Goal: Task Accomplishment & Management: Complete application form

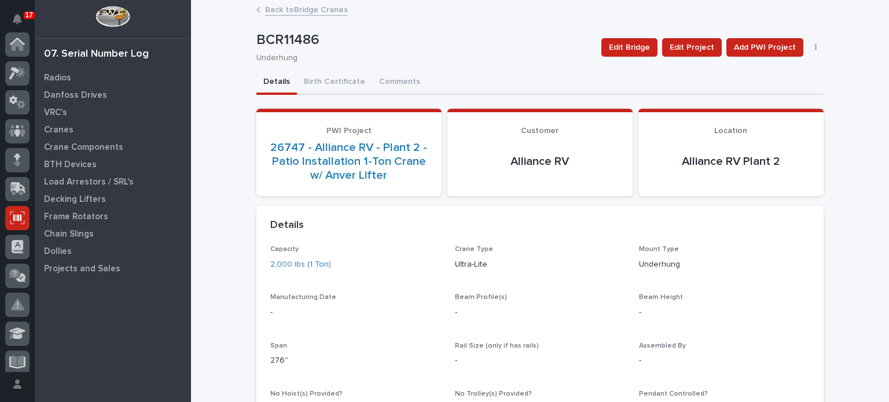
scroll to position [174, 0]
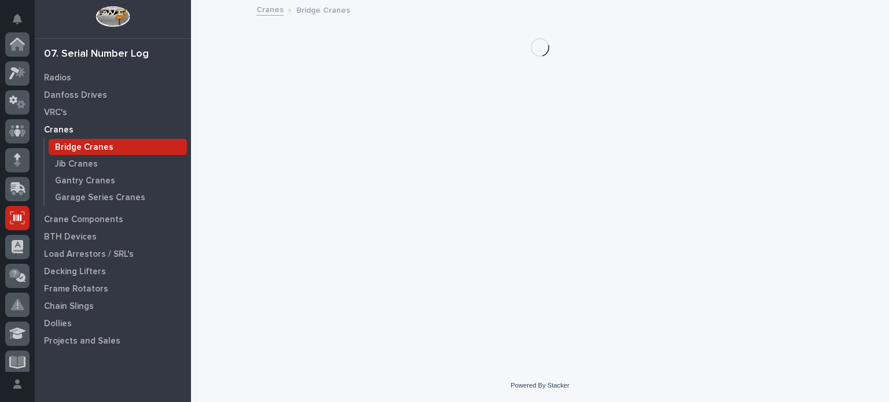
scroll to position [174, 0]
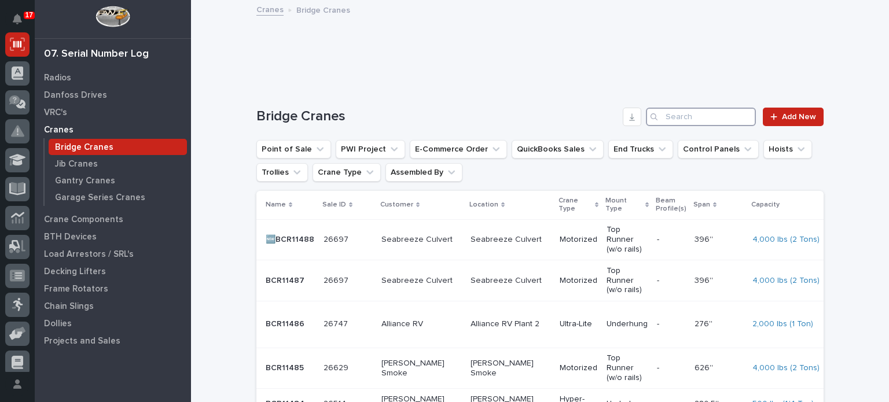
click at [675, 117] on input "Search" at bounding box center [701, 117] width 110 height 19
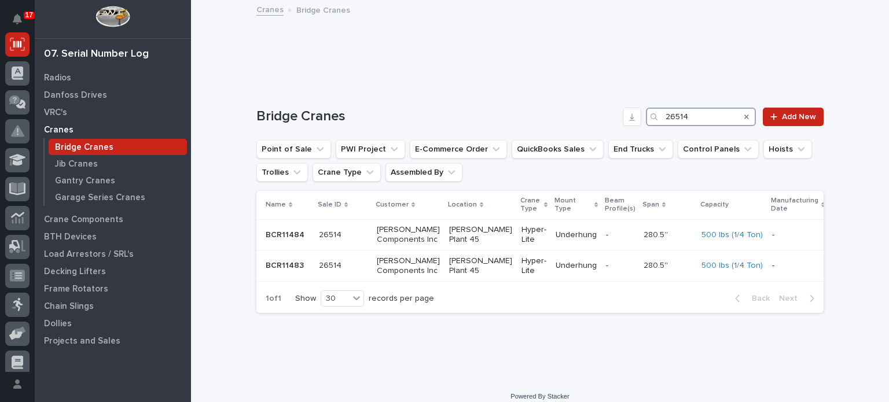
type input "26514"
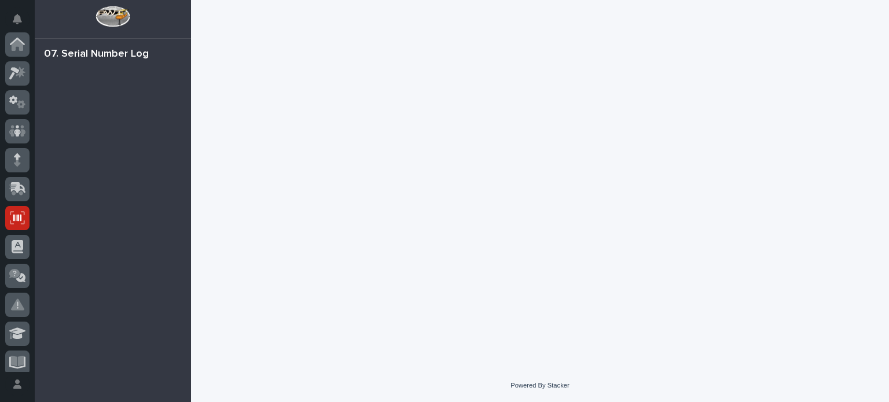
scroll to position [174, 0]
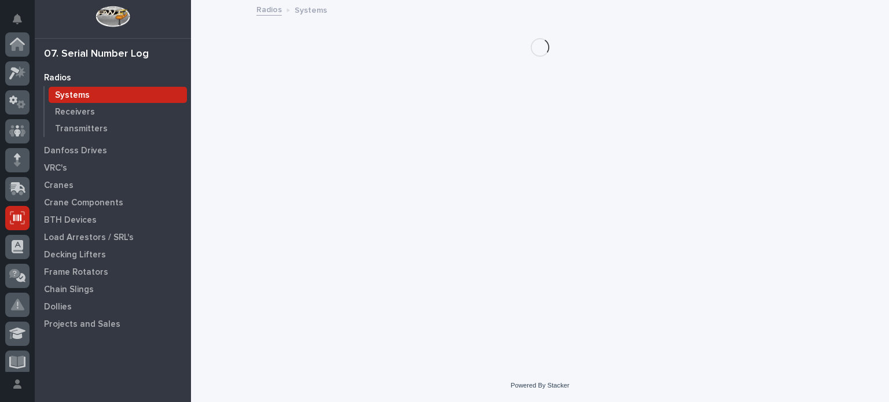
scroll to position [174, 0]
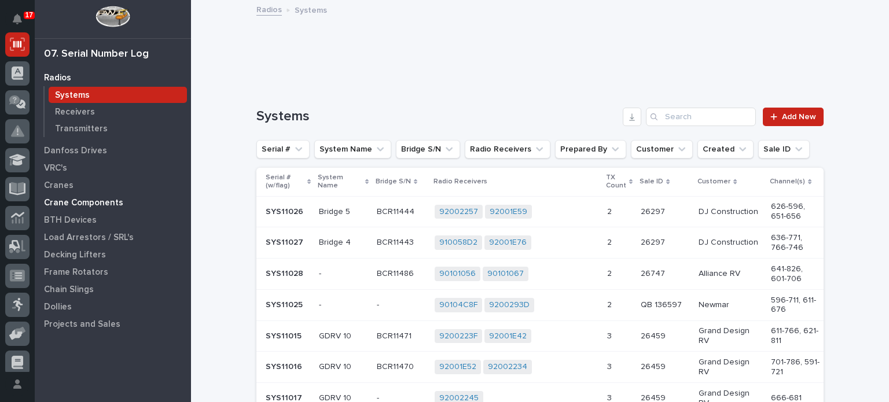
click at [65, 204] on p "Crane Components" at bounding box center [83, 203] width 79 height 10
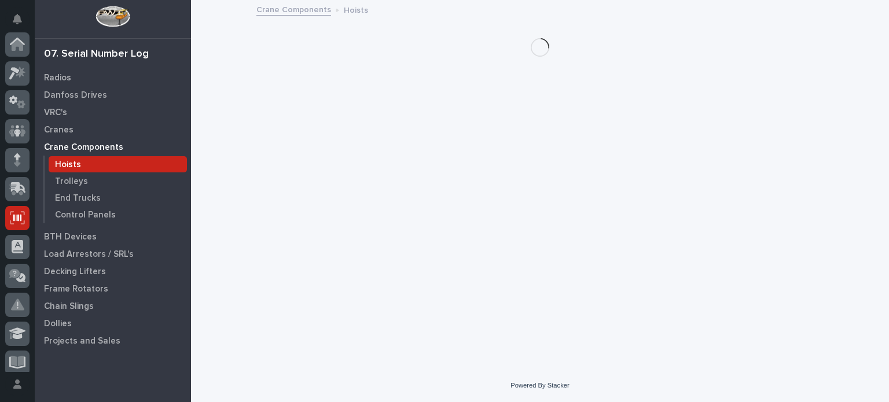
scroll to position [174, 0]
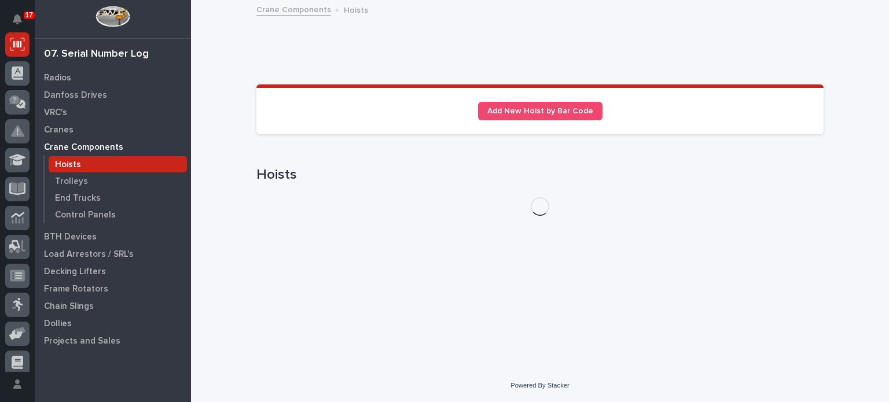
click at [76, 163] on p "Hoists" at bounding box center [68, 165] width 26 height 10
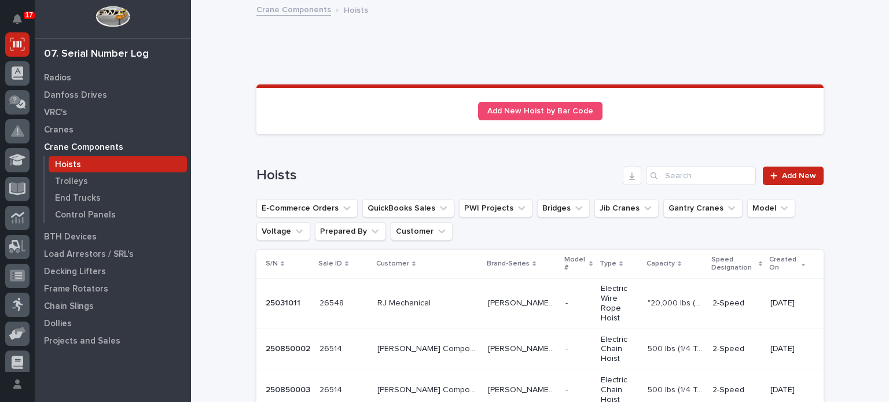
click at [488, 381] on div "Starke SBH Starke SBH" at bounding box center [522, 390] width 68 height 19
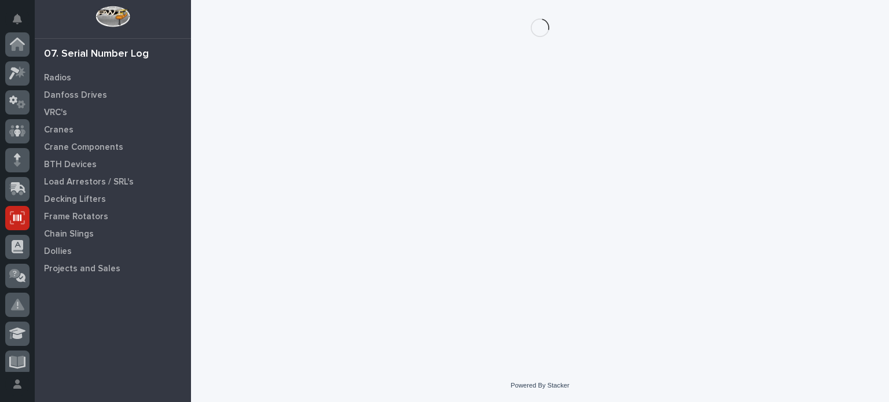
scroll to position [174, 0]
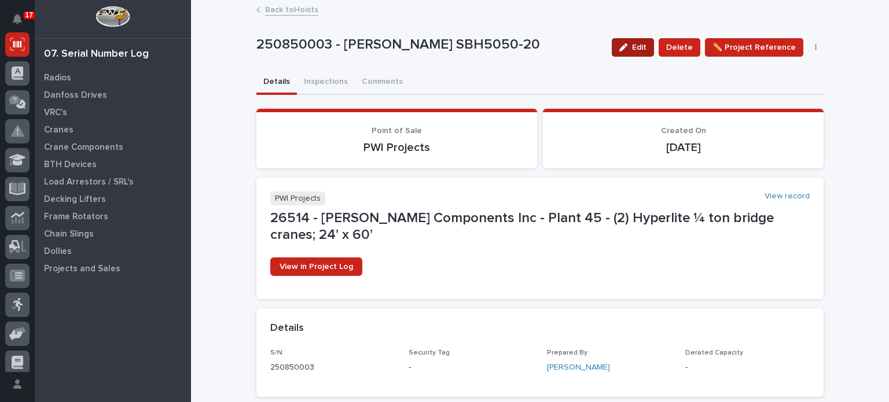
click at [629, 54] on button "Edit" at bounding box center [632, 47] width 42 height 19
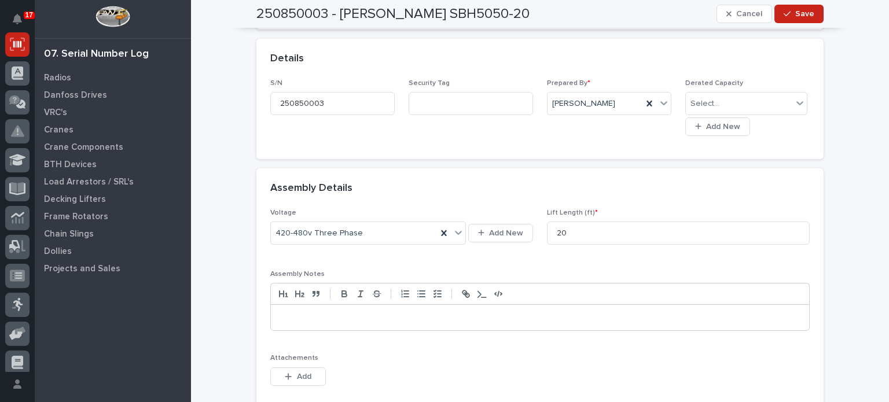
scroll to position [268, 0]
click at [743, 17] on span "Cancel" at bounding box center [749, 14] width 26 height 10
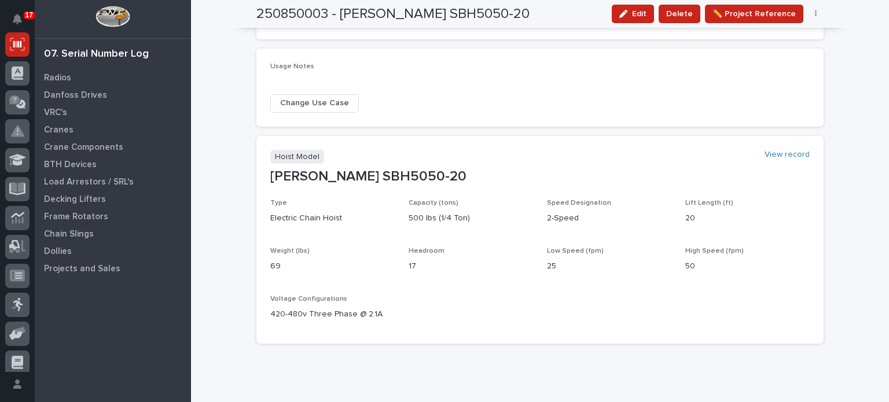
scroll to position [544, 0]
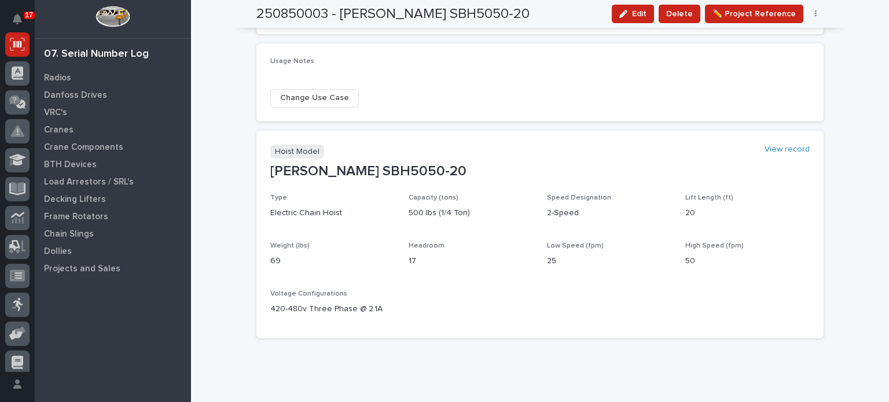
click at [340, 91] on span "Change Use Case" at bounding box center [314, 98] width 69 height 14
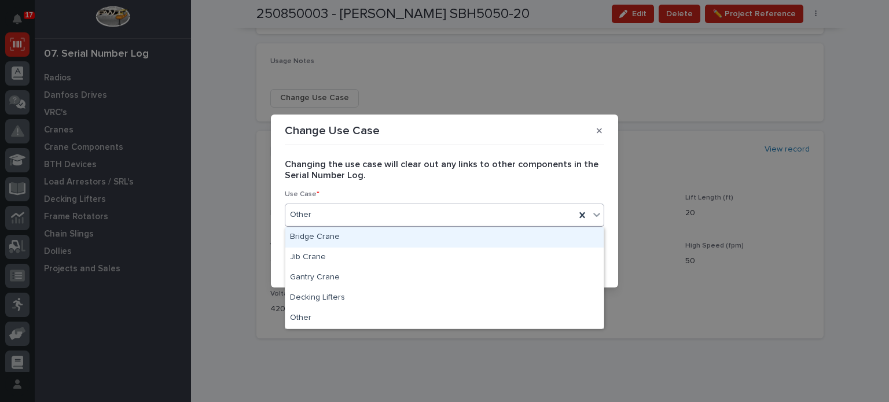
click at [433, 212] on div "Other" at bounding box center [430, 214] width 290 height 19
click at [425, 237] on div "Bridge Crane" at bounding box center [444, 237] width 318 height 20
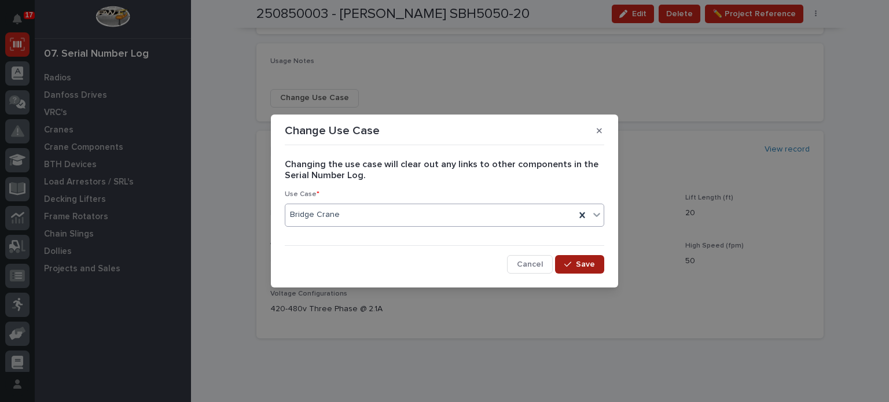
click at [580, 264] on span "Save" at bounding box center [585, 264] width 19 height 10
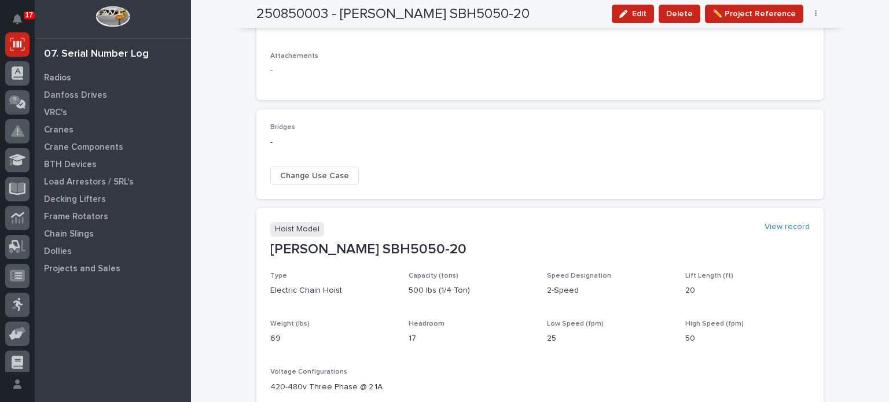
scroll to position [463, 0]
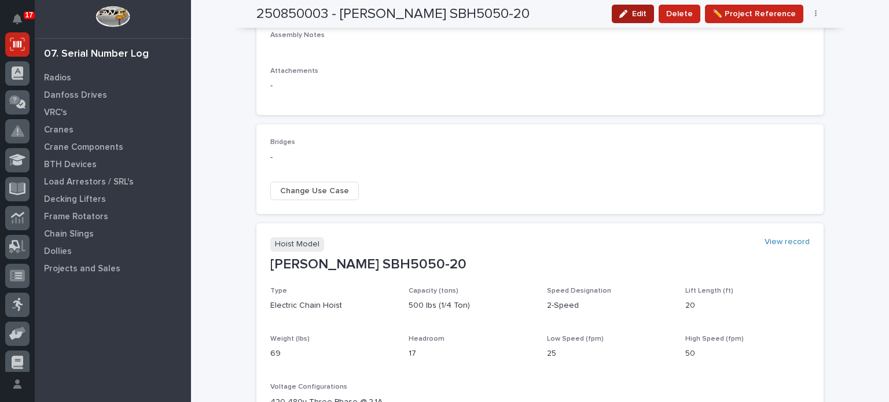
click at [644, 17] on span "Edit" at bounding box center [639, 14] width 14 height 10
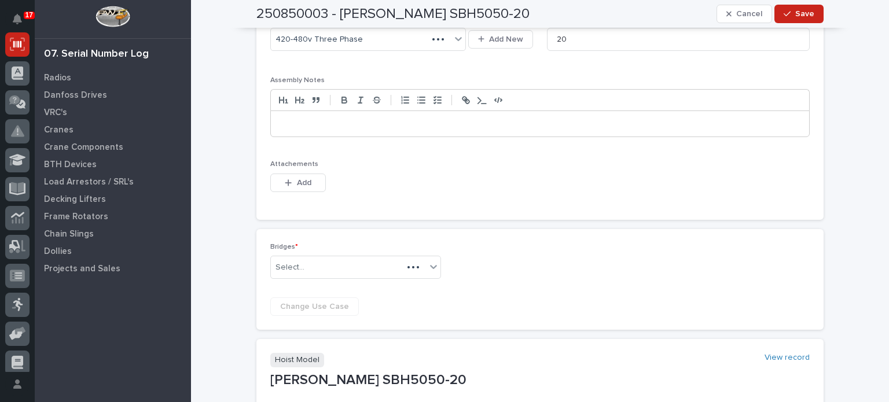
scroll to position [521, 0]
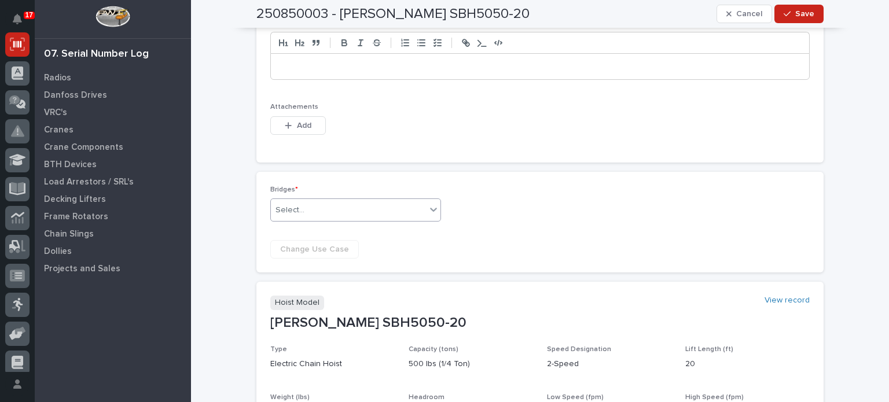
click at [371, 201] on div "Select..." at bounding box center [348, 210] width 155 height 19
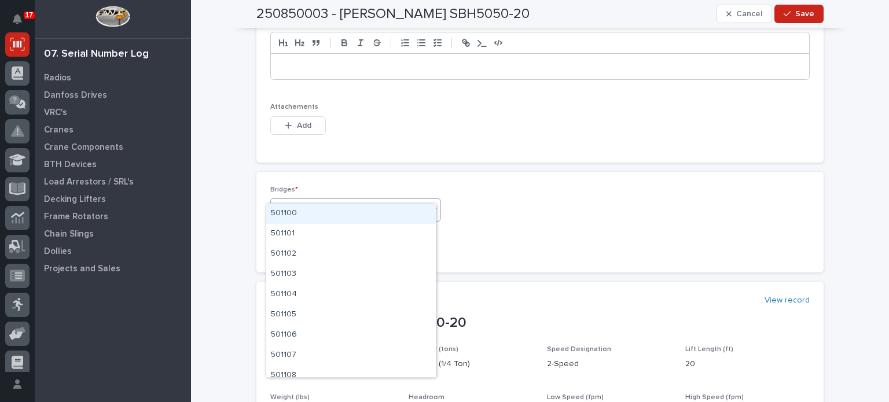
type input "*****"
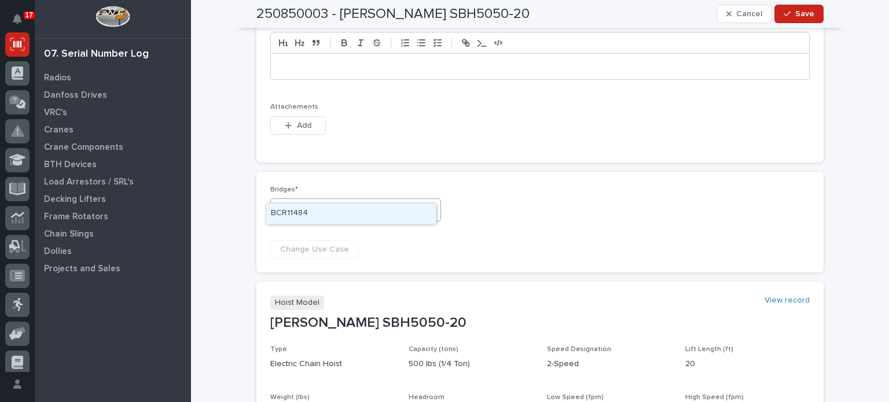
click at [320, 208] on div "BCR11484" at bounding box center [351, 214] width 170 height 20
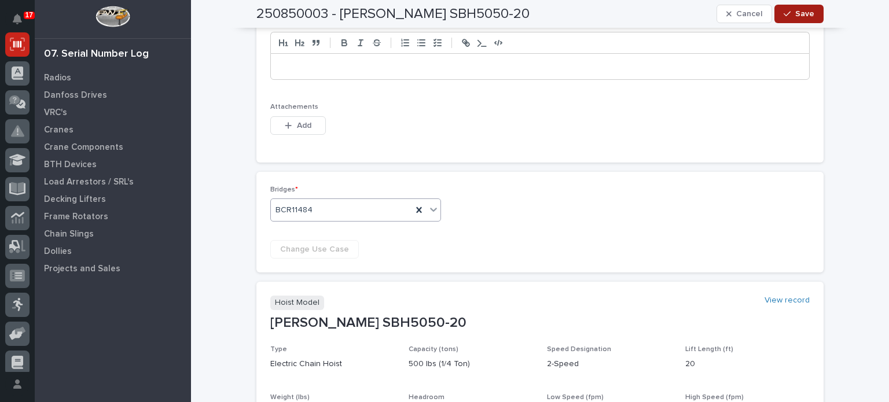
click at [797, 15] on span "Save" at bounding box center [804, 14] width 19 height 10
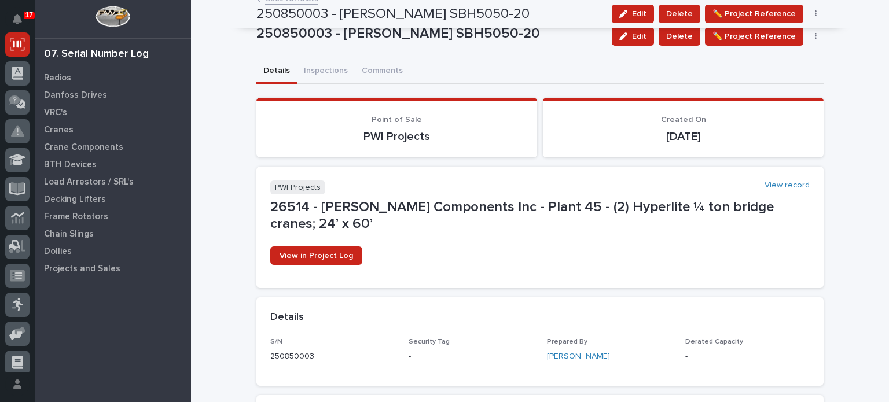
scroll to position [0, 0]
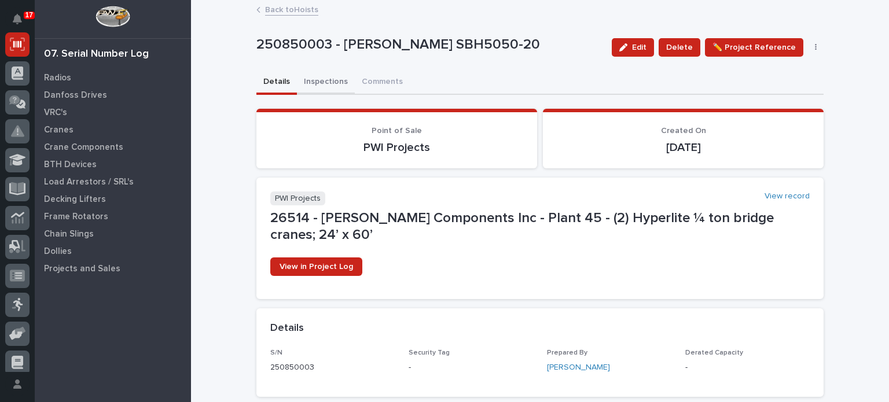
click at [331, 84] on button "Inspections" at bounding box center [326, 83] width 58 height 24
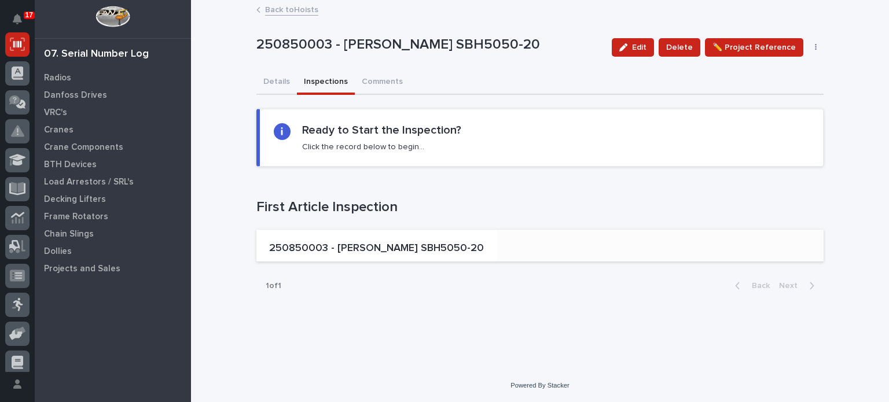
click at [349, 242] on p "250850003 - Starke SBH5050-20" at bounding box center [376, 248] width 215 height 13
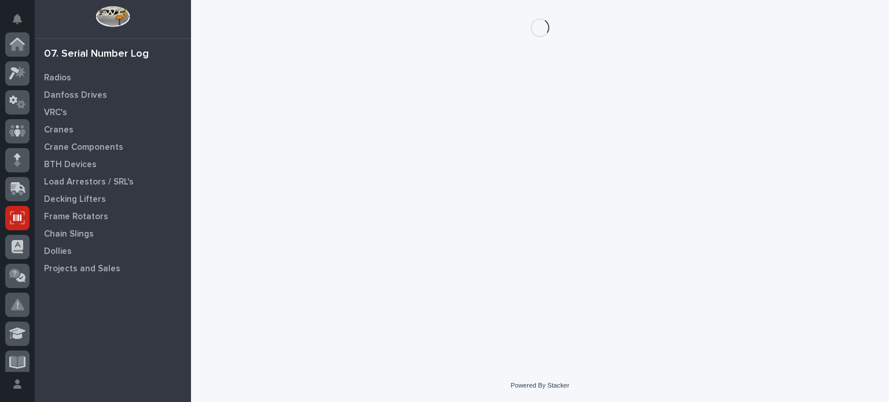
scroll to position [174, 0]
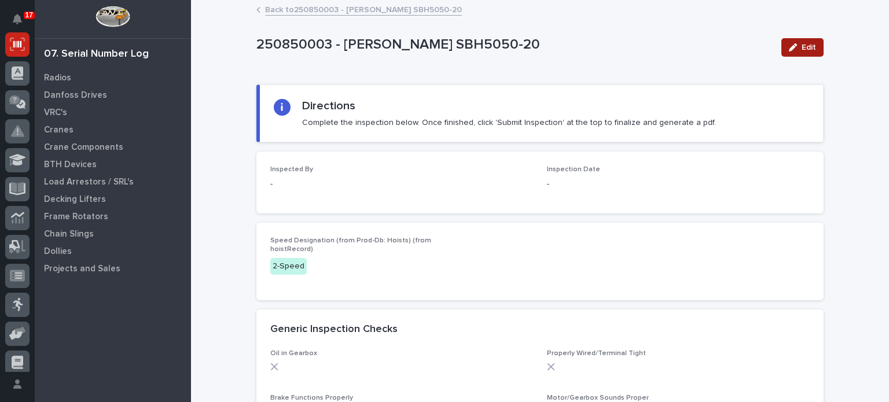
click at [807, 47] on span "Edit" at bounding box center [808, 47] width 14 height 10
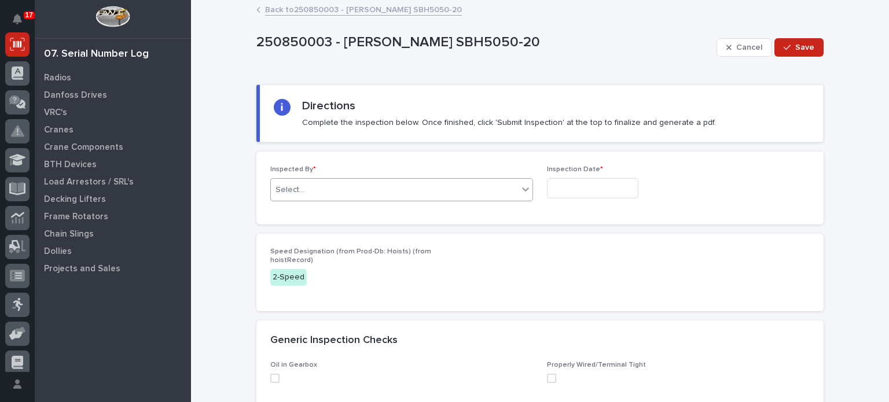
click at [392, 190] on div "Select..." at bounding box center [394, 189] width 247 height 19
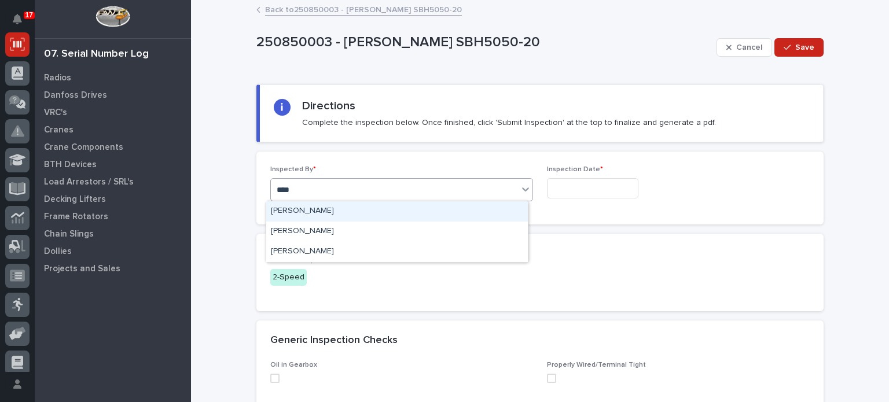
type input "*****"
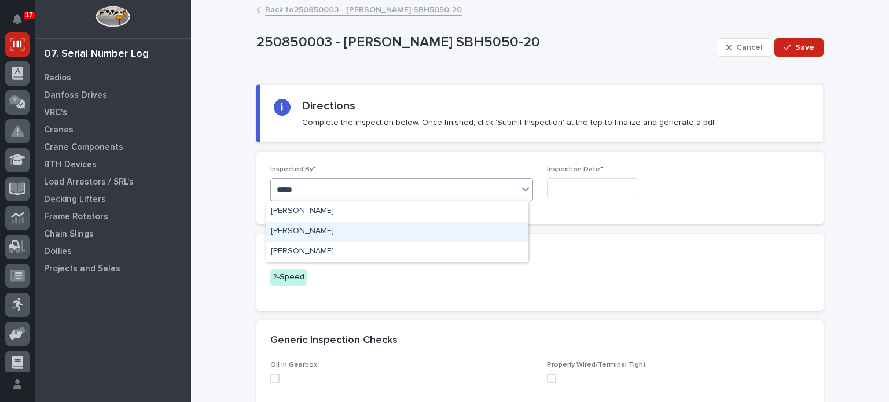
click at [378, 235] on div "Patrick Briar" at bounding box center [396, 232] width 261 height 20
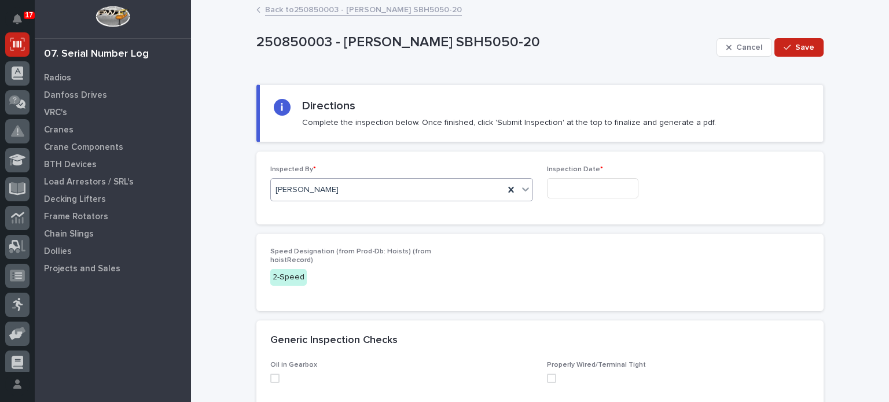
click at [581, 190] on input "text" at bounding box center [592, 188] width 91 height 20
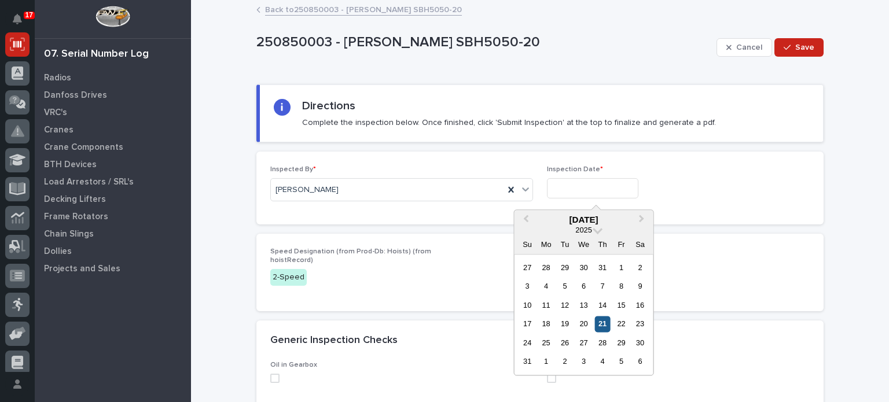
click at [602, 326] on div "21" at bounding box center [602, 324] width 16 height 16
type input "**********"
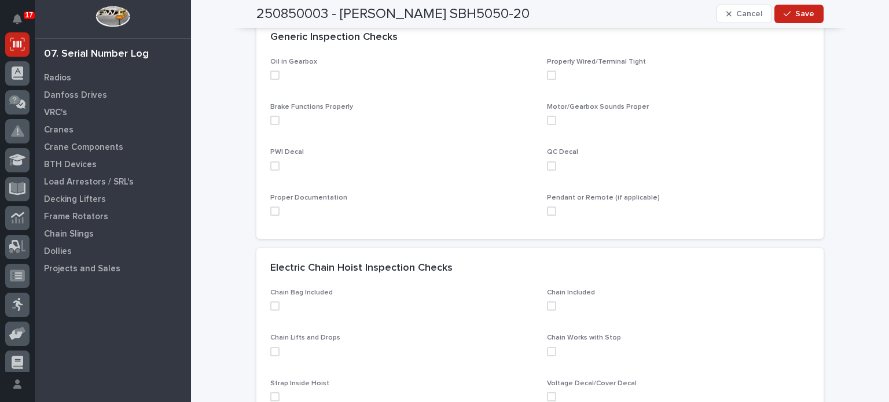
scroll to position [304, 0]
click at [271, 76] on span at bounding box center [274, 73] width 9 height 9
click at [271, 120] on span at bounding box center [274, 119] width 9 height 9
click at [271, 161] on span at bounding box center [274, 164] width 9 height 9
click at [270, 212] on span at bounding box center [274, 209] width 9 height 9
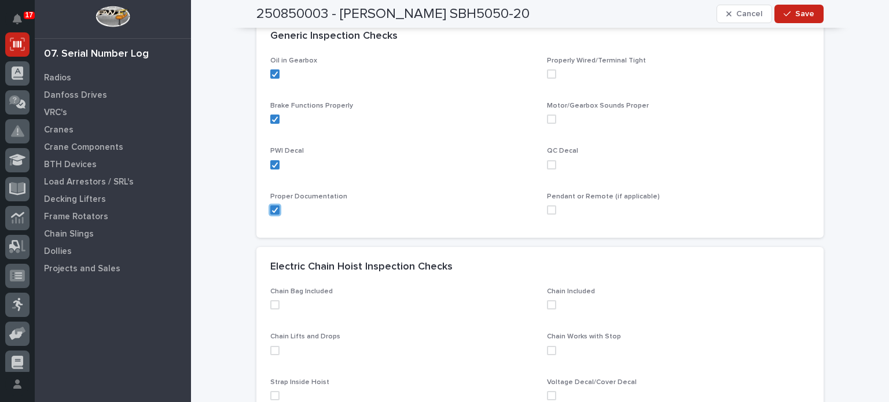
click at [548, 211] on span at bounding box center [551, 209] width 9 height 9
click at [548, 163] on span at bounding box center [551, 164] width 9 height 9
click at [548, 116] on span at bounding box center [551, 119] width 9 height 9
click at [547, 69] on span at bounding box center [551, 73] width 9 height 9
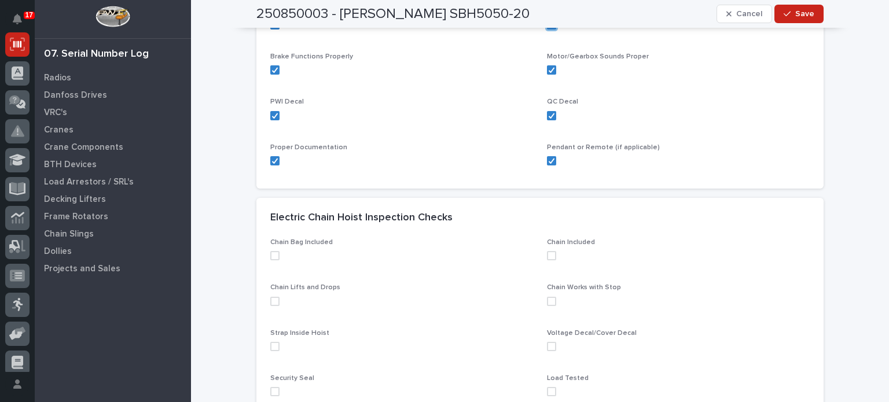
scroll to position [354, 0]
click at [750, 101] on p "QC Decal" at bounding box center [678, 101] width 263 height 8
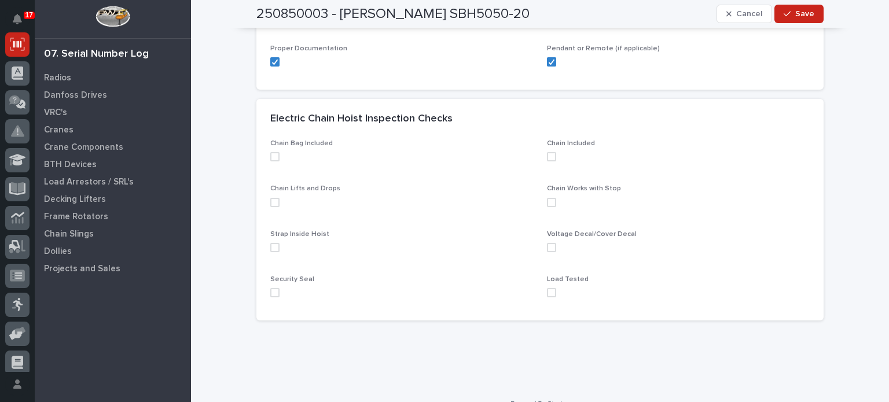
scroll to position [457, 0]
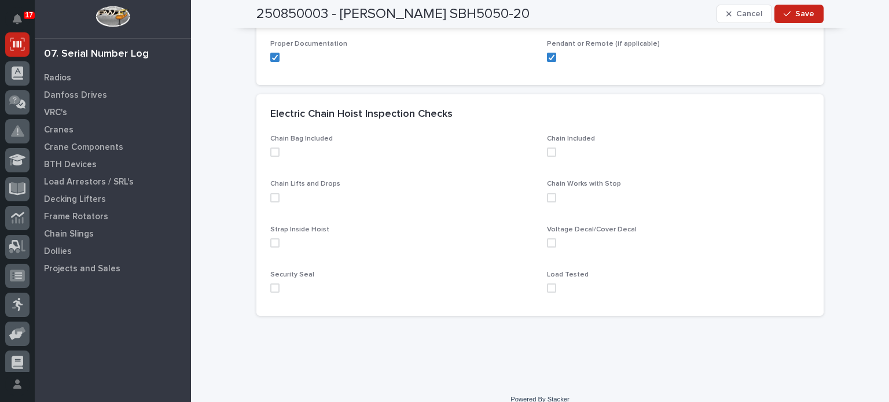
click at [273, 150] on span at bounding box center [274, 152] width 9 height 9
click at [270, 197] on span at bounding box center [274, 197] width 9 height 9
click at [272, 244] on span at bounding box center [274, 242] width 9 height 9
click at [273, 291] on span at bounding box center [274, 287] width 9 height 9
click at [270, 292] on div "Security Seal" at bounding box center [401, 286] width 263 height 31
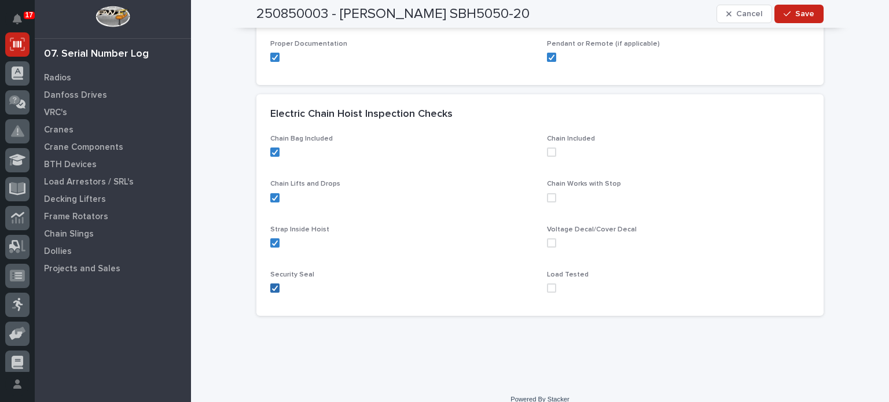
click at [272, 289] on polyline at bounding box center [274, 288] width 5 height 5
click at [547, 286] on span at bounding box center [551, 287] width 9 height 9
click at [547, 245] on span at bounding box center [551, 242] width 9 height 9
click at [547, 196] on span at bounding box center [551, 197] width 9 height 9
click at [547, 151] on span at bounding box center [551, 152] width 9 height 9
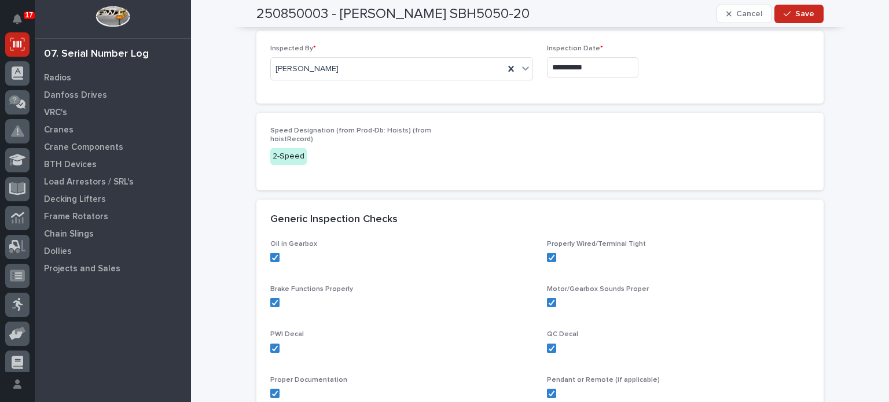
scroll to position [0, 0]
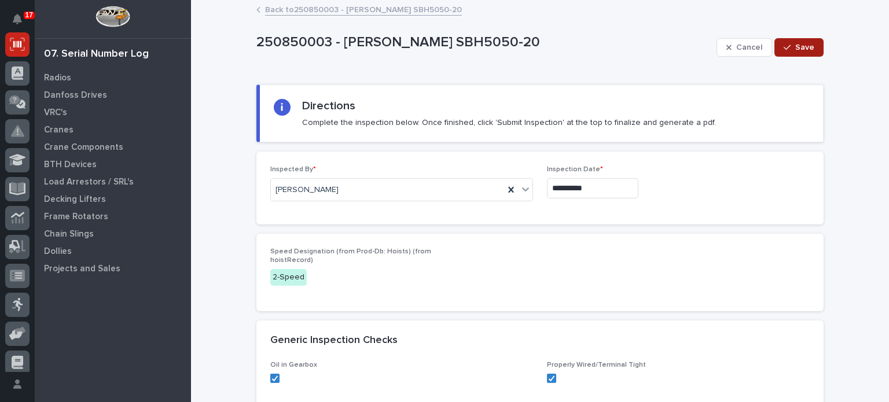
click at [801, 53] on button "Save" at bounding box center [798, 47] width 49 height 19
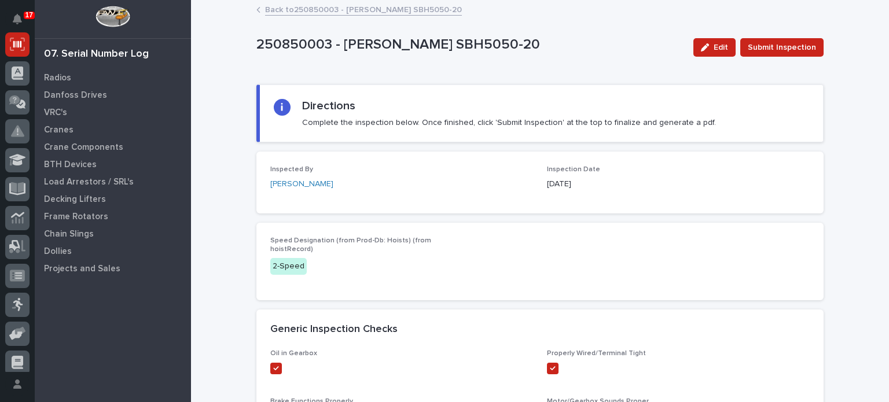
click at [801, 53] on span "Submit Inspection" at bounding box center [781, 47] width 68 height 14
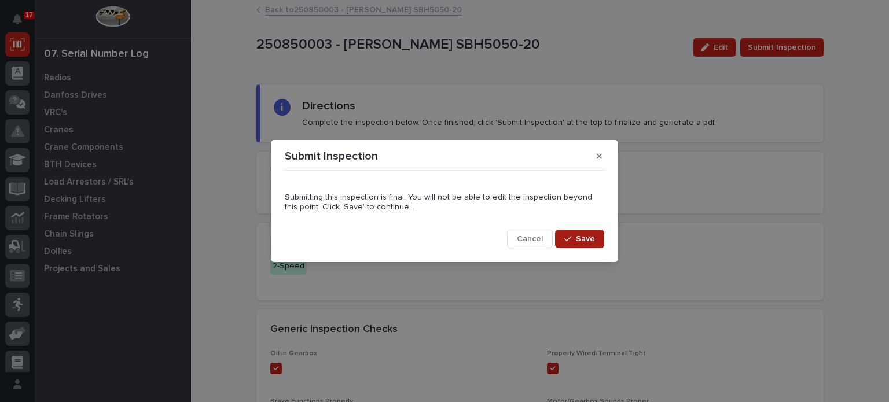
click at [589, 239] on span "Save" at bounding box center [585, 239] width 19 height 10
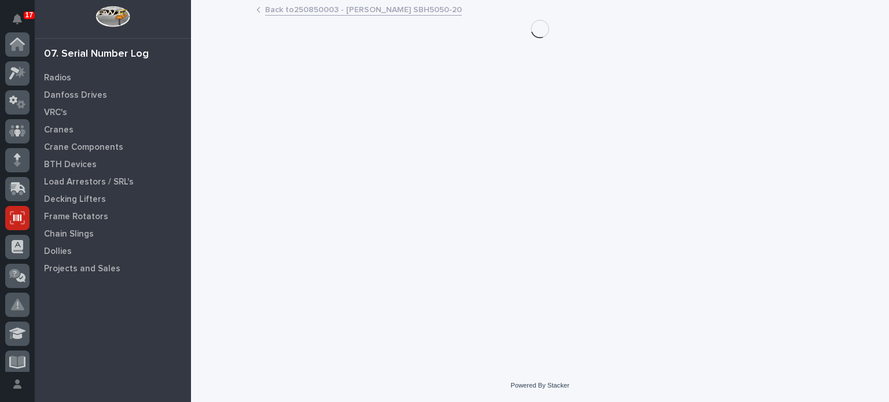
scroll to position [174, 0]
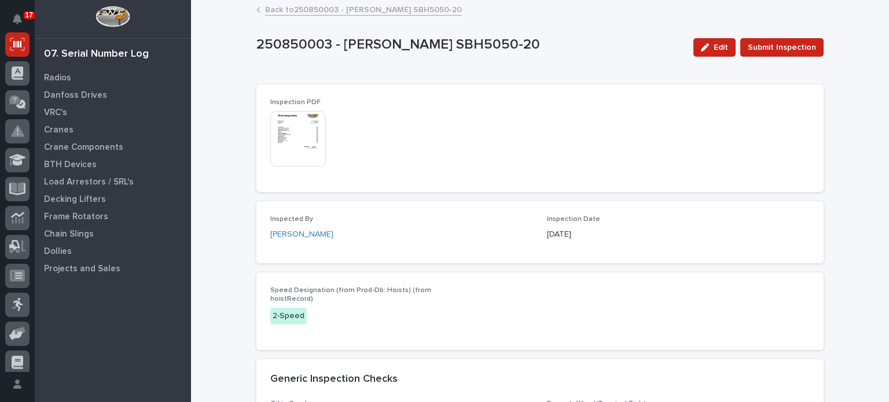
click at [277, 143] on img at bounding box center [298, 139] width 56 height 56
